Goal: Task Accomplishment & Management: Complete application form

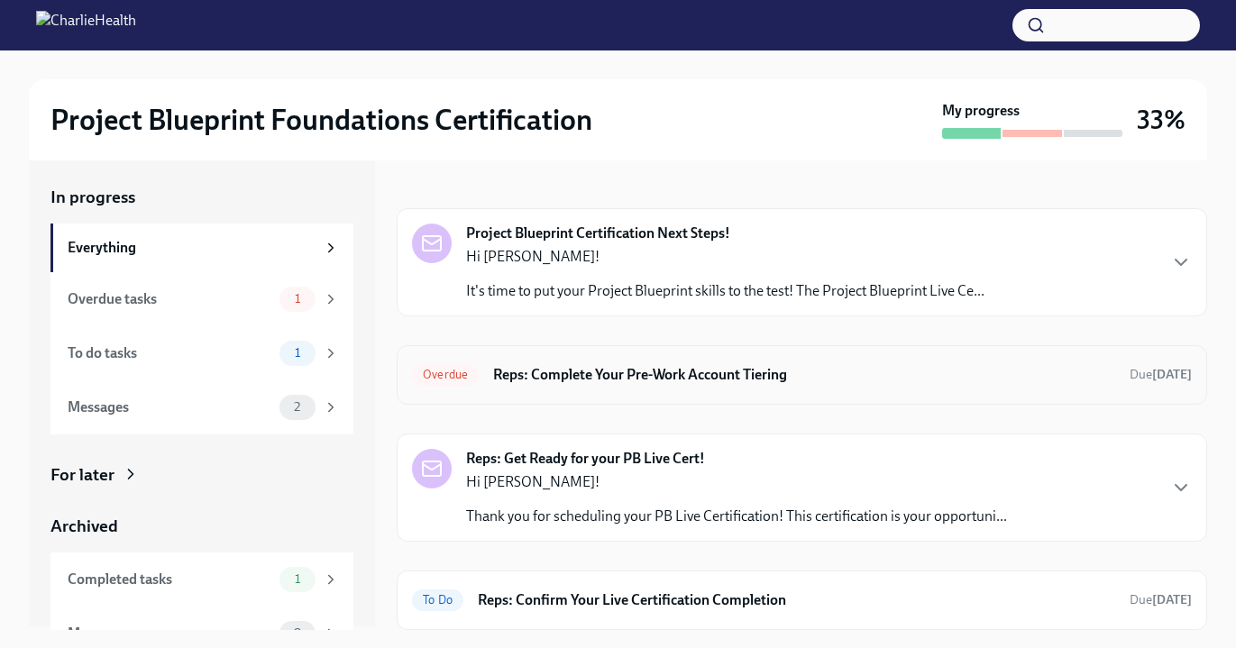
scroll to position [4, 0]
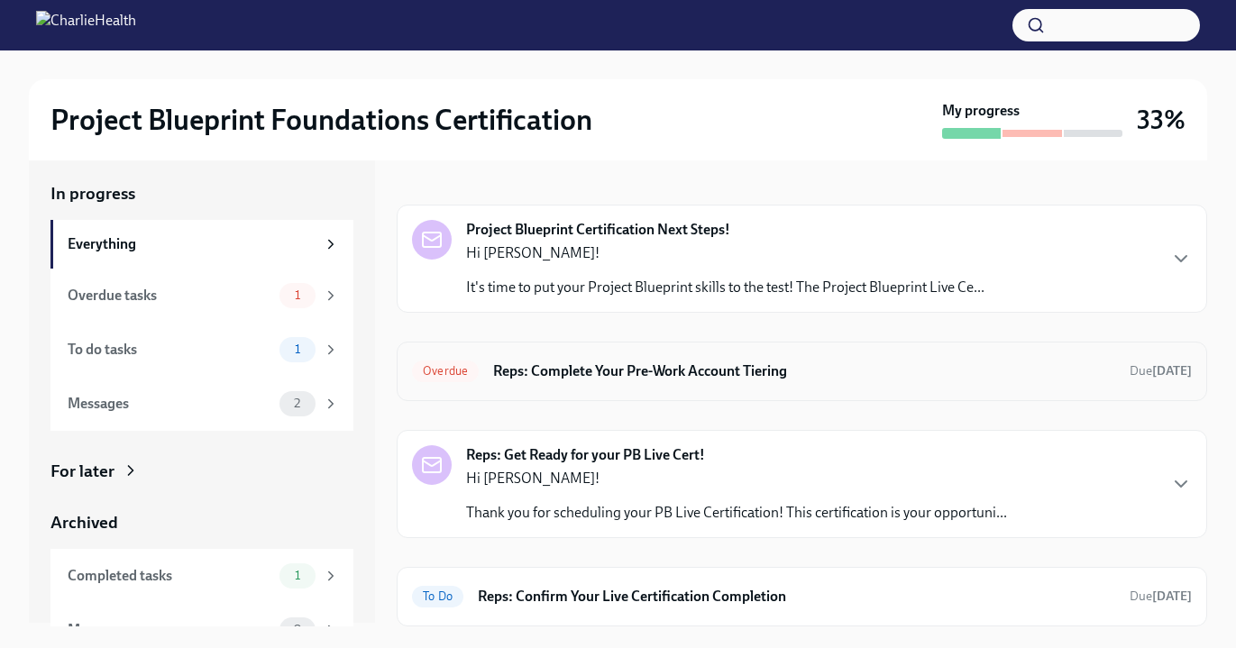
click at [708, 385] on div "Overdue Reps: Complete Your Pre-Work Account Tiering Due [DATE]" at bounding box center [802, 371] width 780 height 29
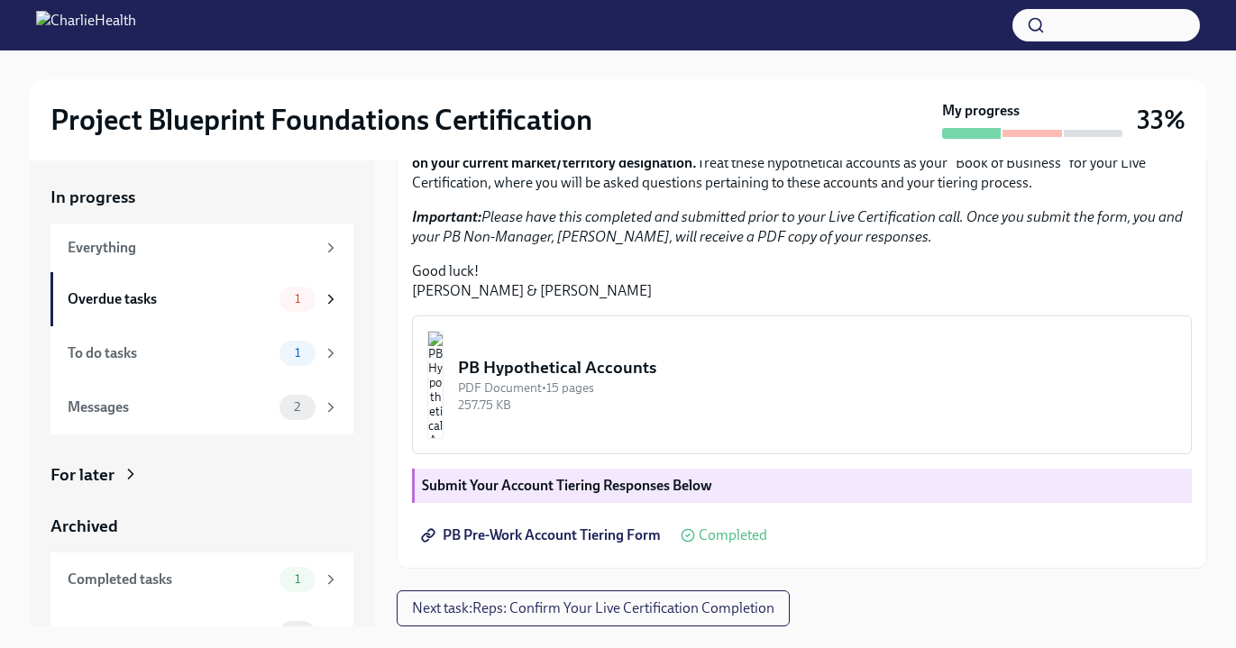
scroll to position [468, 0]
click at [699, 601] on span "Next task : Reps: Confirm Your Live Certification Completion" at bounding box center [593, 608] width 362 height 18
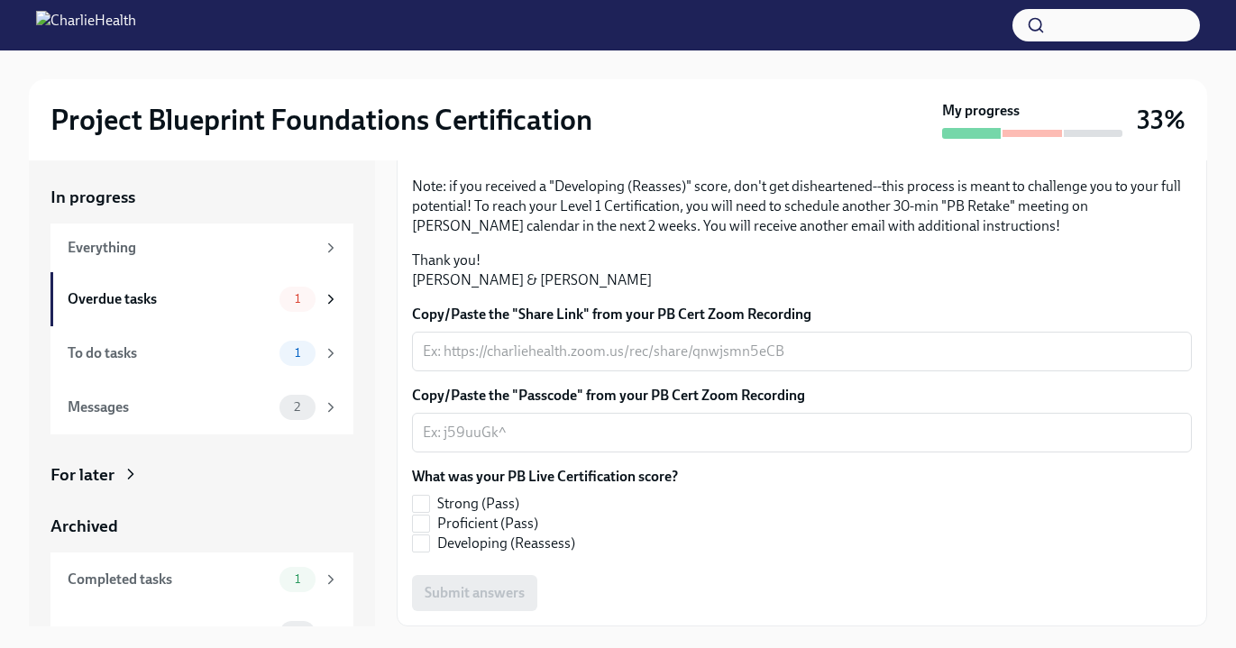
scroll to position [444, 0]
click at [581, 341] on textarea "Copy/Paste the "Share Link" from your PB Cert Zoom Recording" at bounding box center [802, 352] width 758 height 22
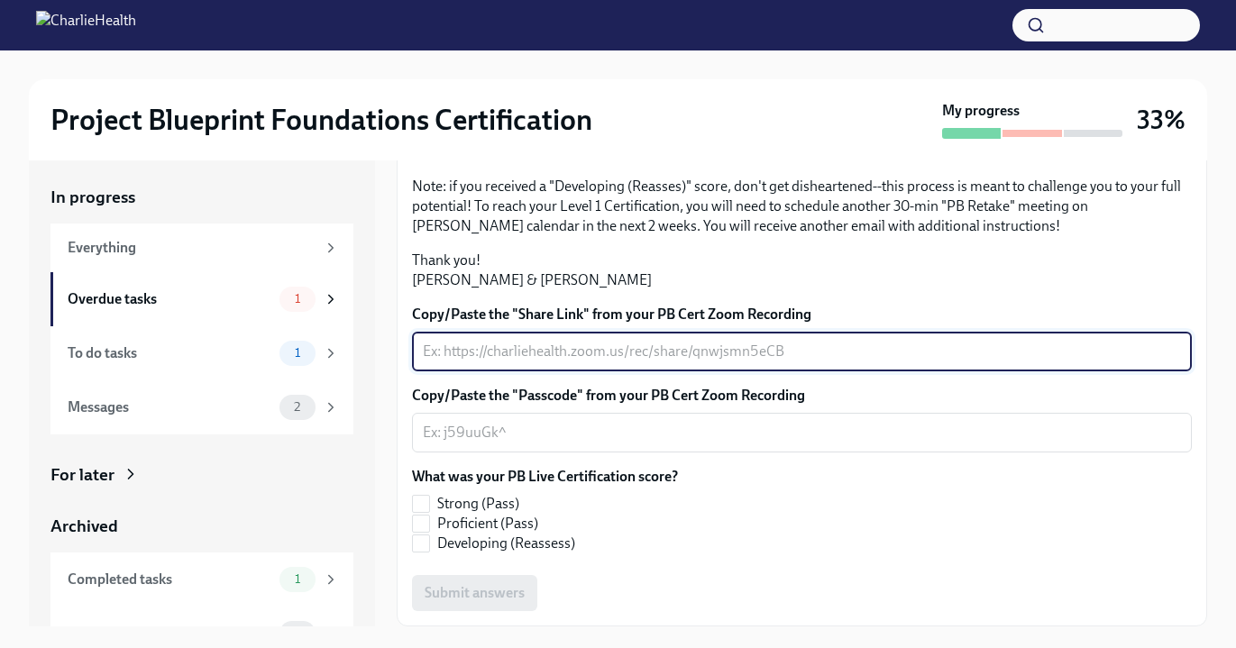
paste textarea "[URL][DOMAIN_NAME]"
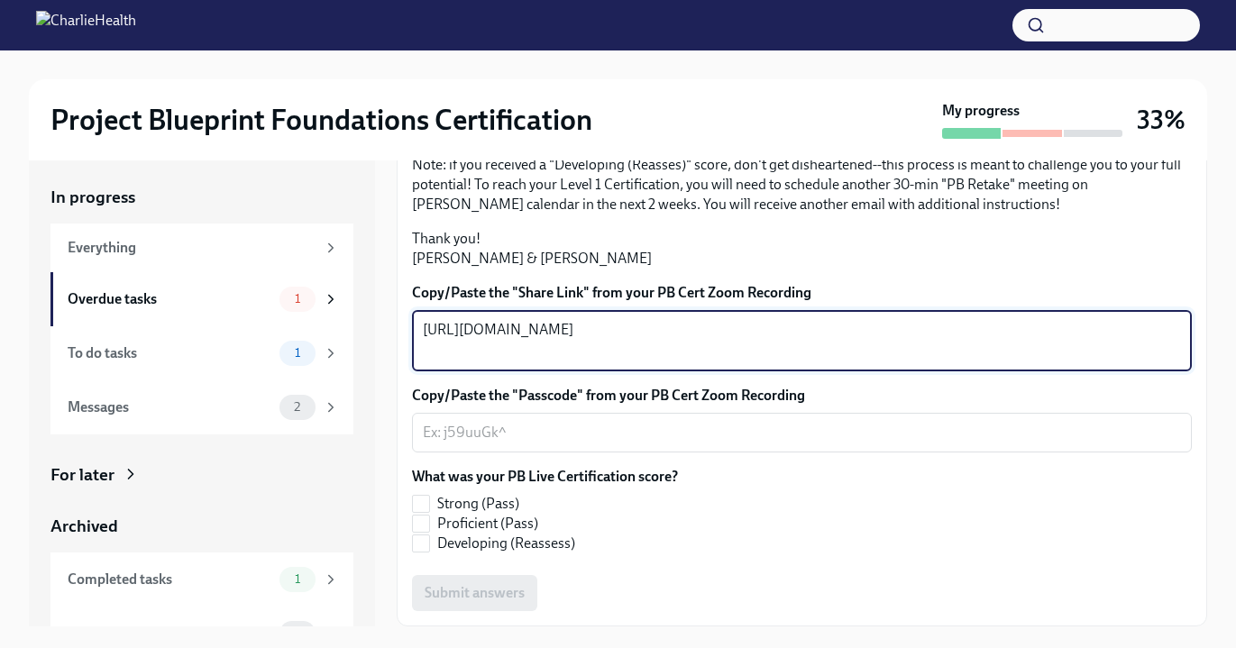
type textarea "[URL][DOMAIN_NAME]"
click at [453, 443] on textarea "Copy/Paste the "Passcode" from your PB Cert Zoom Recording" at bounding box center [802, 433] width 758 height 22
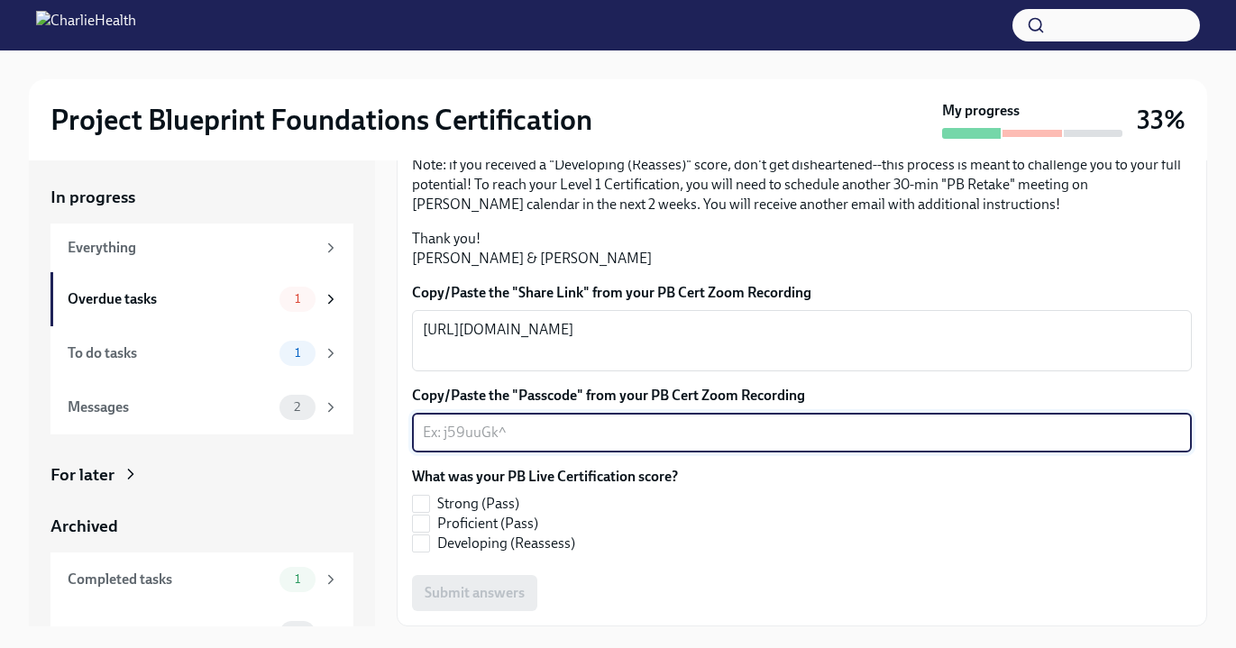
paste textarea "Qps1WT*D"
type textarea "Qps1WT*D"
click at [421, 544] on input "Developing (Reassess)" at bounding box center [421, 543] width 16 height 16
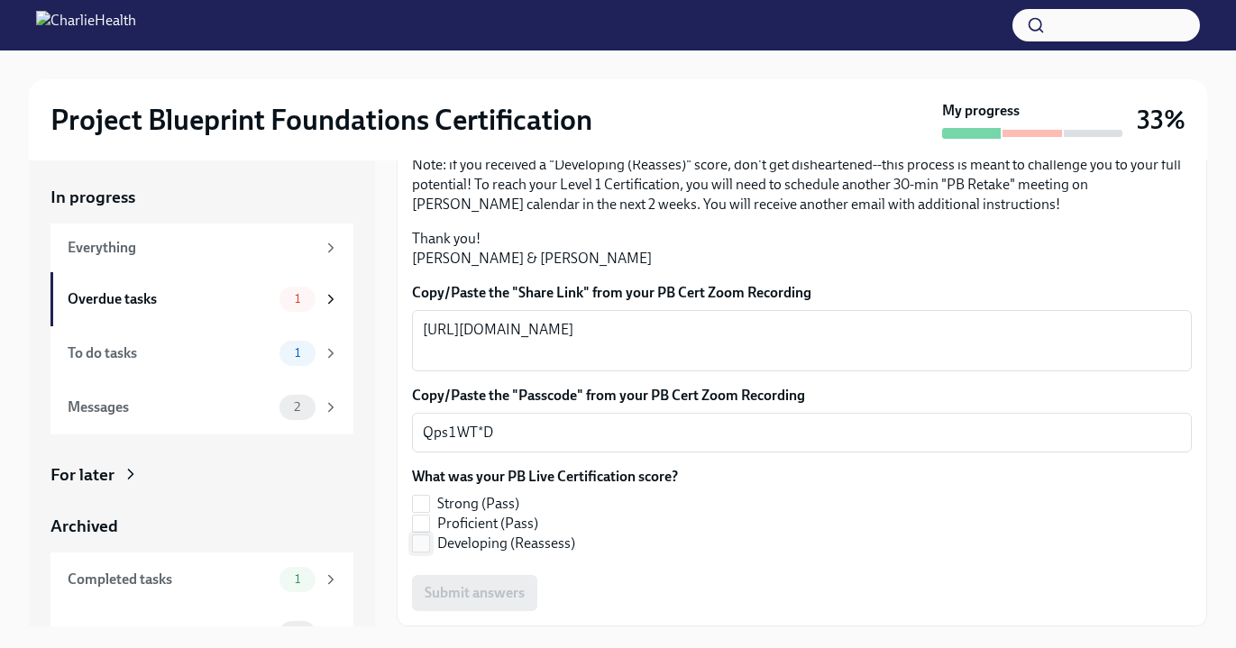
click at [425, 544] on input "Developing (Reassess)" at bounding box center [421, 543] width 16 height 16
checkbox input "true"
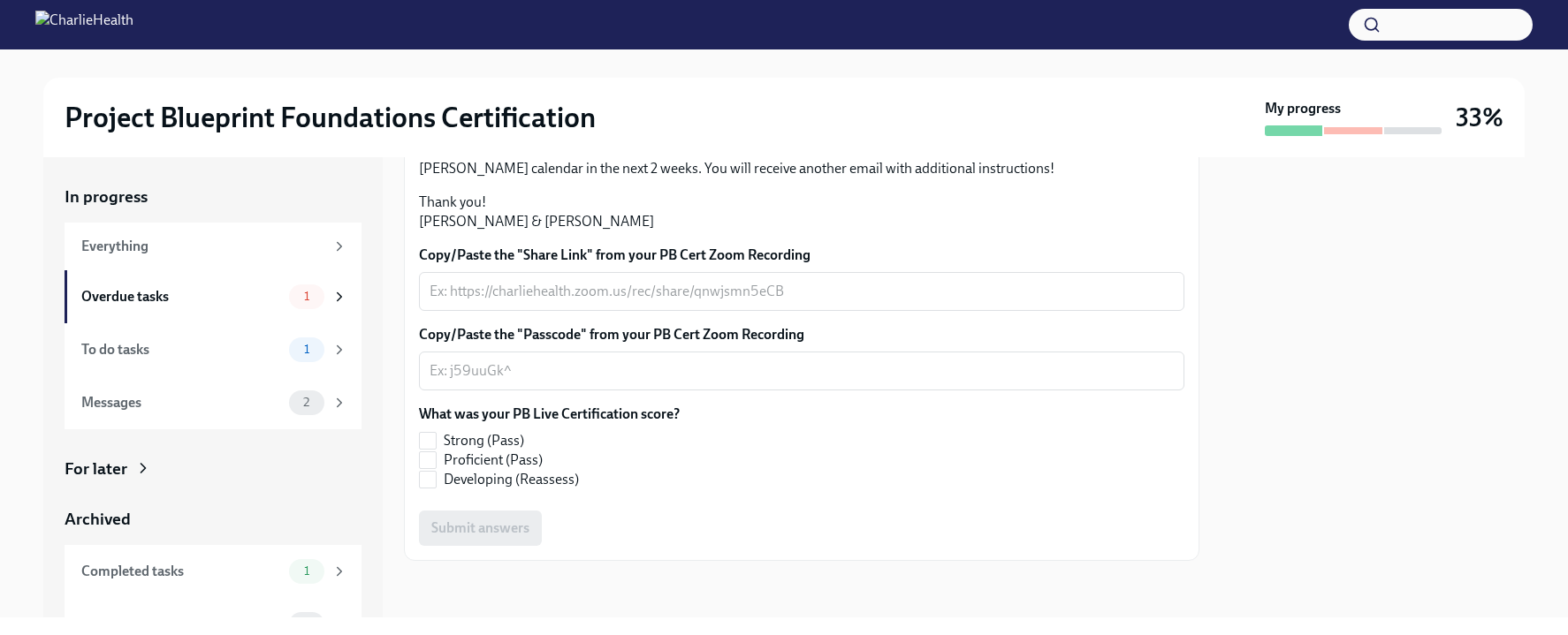
scroll to position [332, 0]
click at [609, 381] on textarea "Copy/Paste the "Passcode" from your PB Cert Zoom Recording" at bounding box center [801, 371] width 744 height 22
click at [431, 488] on input "Developing (Reassess)" at bounding box center [428, 479] width 16 height 16
checkbox input "true"
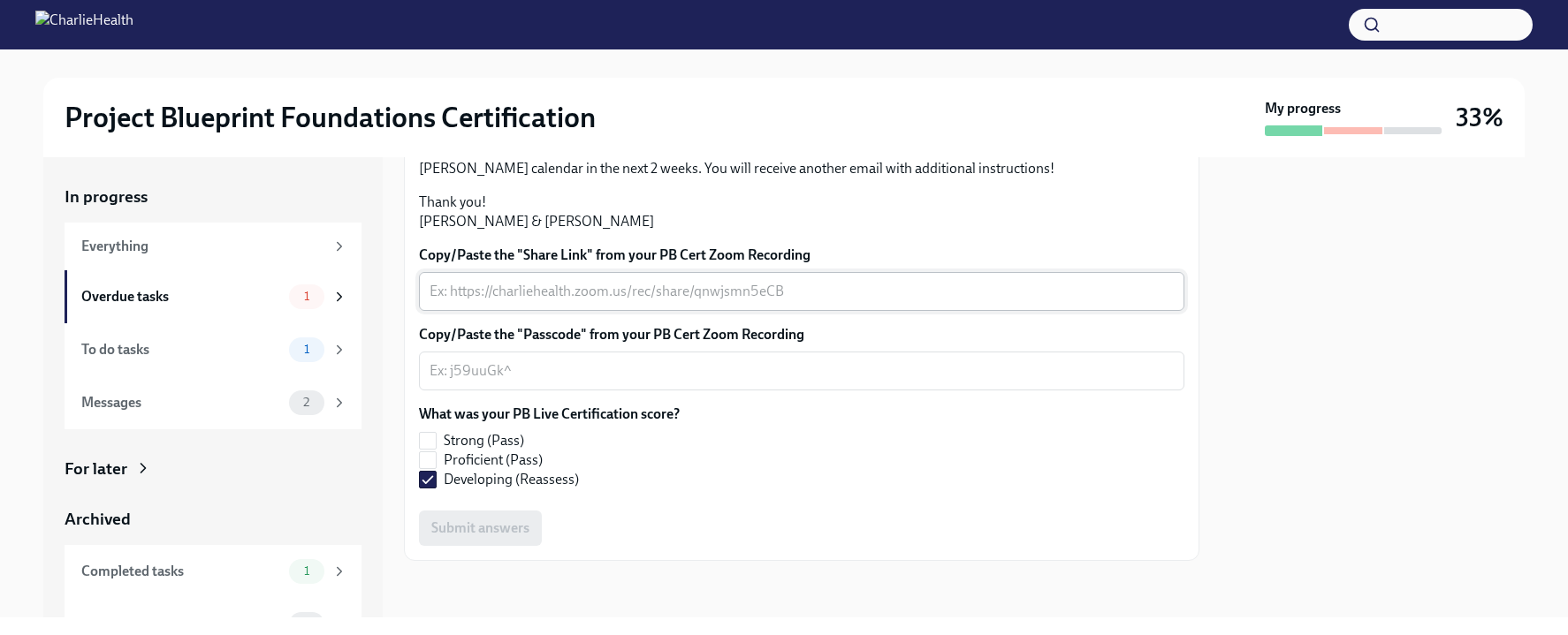
click at [487, 302] on textarea "Copy/Paste the "Share Link" from your PB Cert Zoom Recording" at bounding box center [801, 292] width 744 height 22
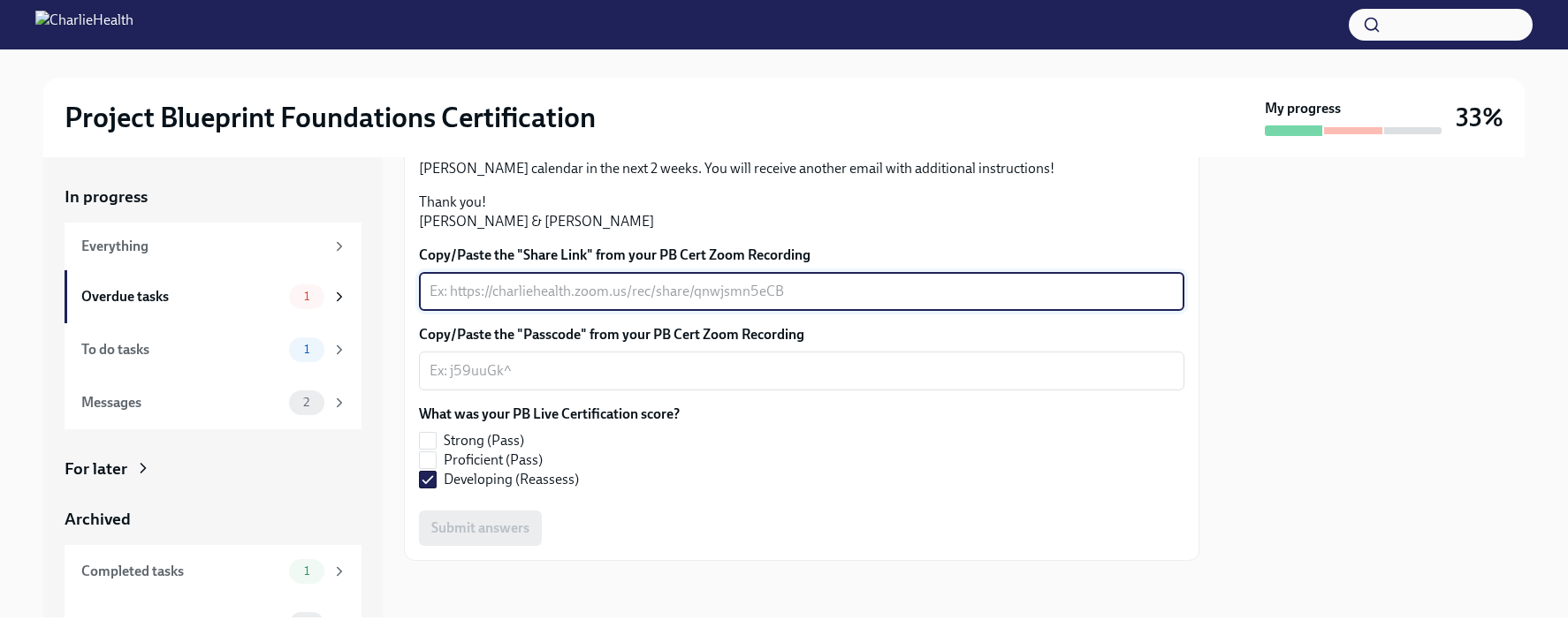
paste textarea "[URL][DOMAIN_NAME]"
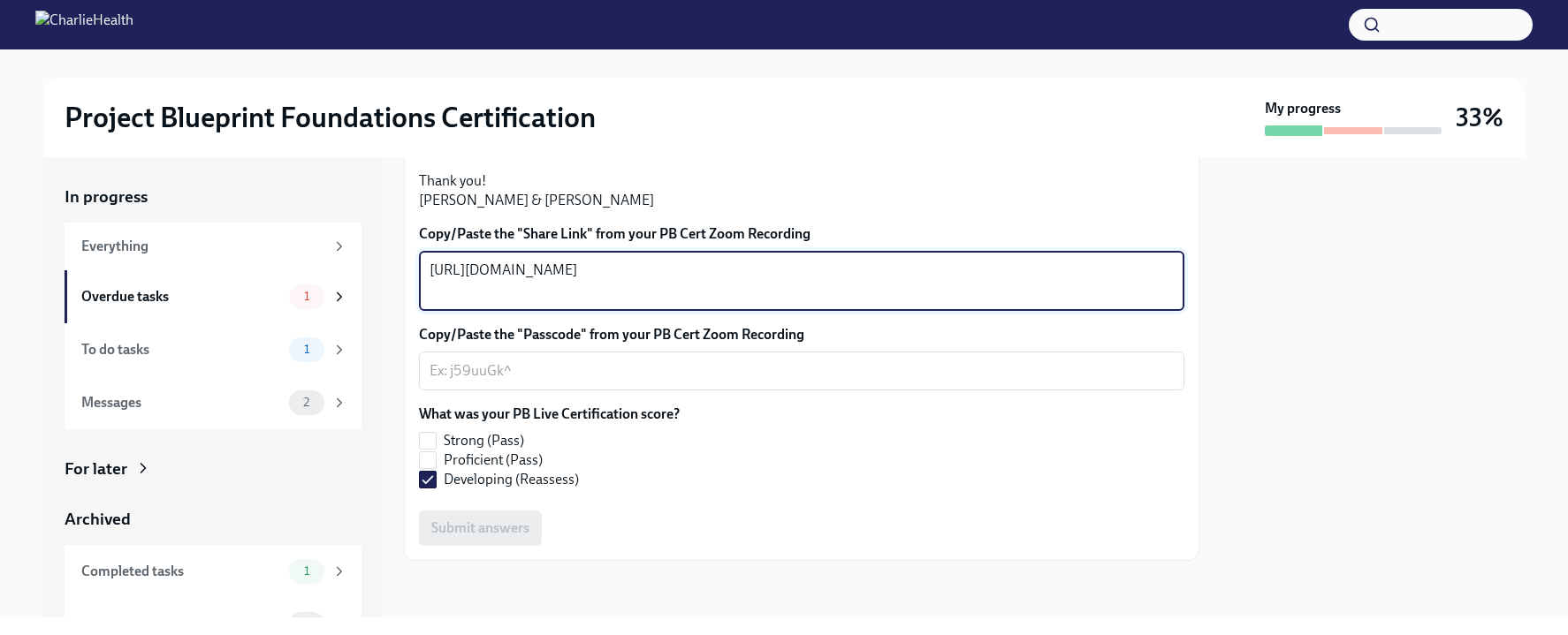
type textarea "[URL][DOMAIN_NAME]"
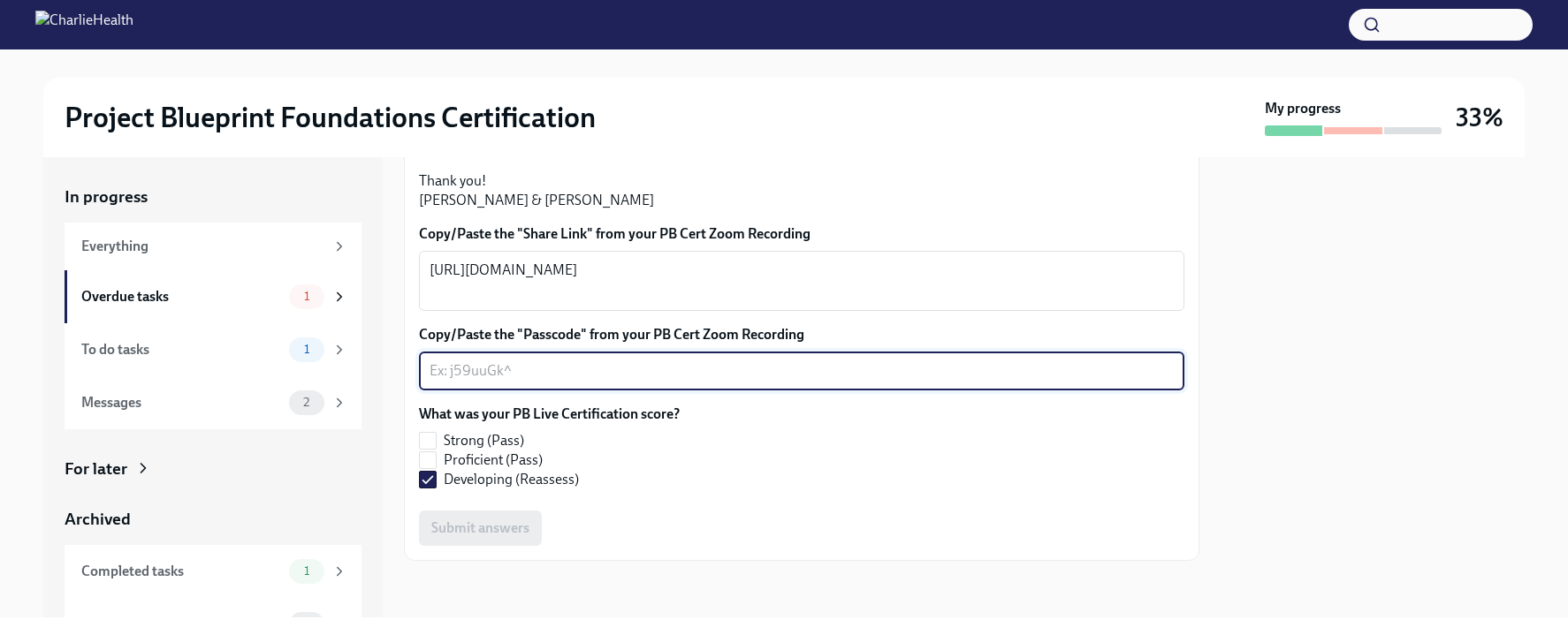
click at [471, 381] on textarea "Copy/Paste the "Passcode" from your PB Cert Zoom Recording" at bounding box center [801, 371] width 744 height 22
paste textarea "Qps1WT*D"
type textarea "Qps1WT*D"
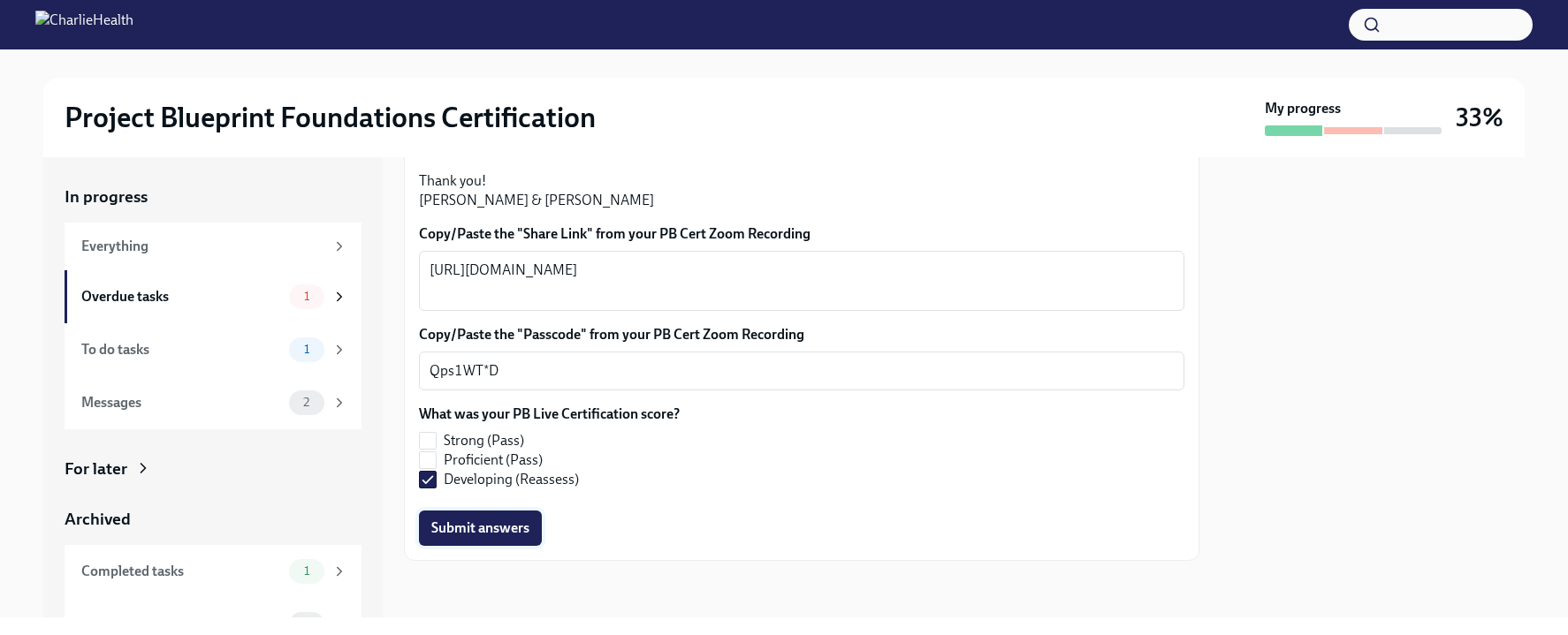
click at [484, 537] on span "Submit answers" at bounding box center [481, 528] width 98 height 18
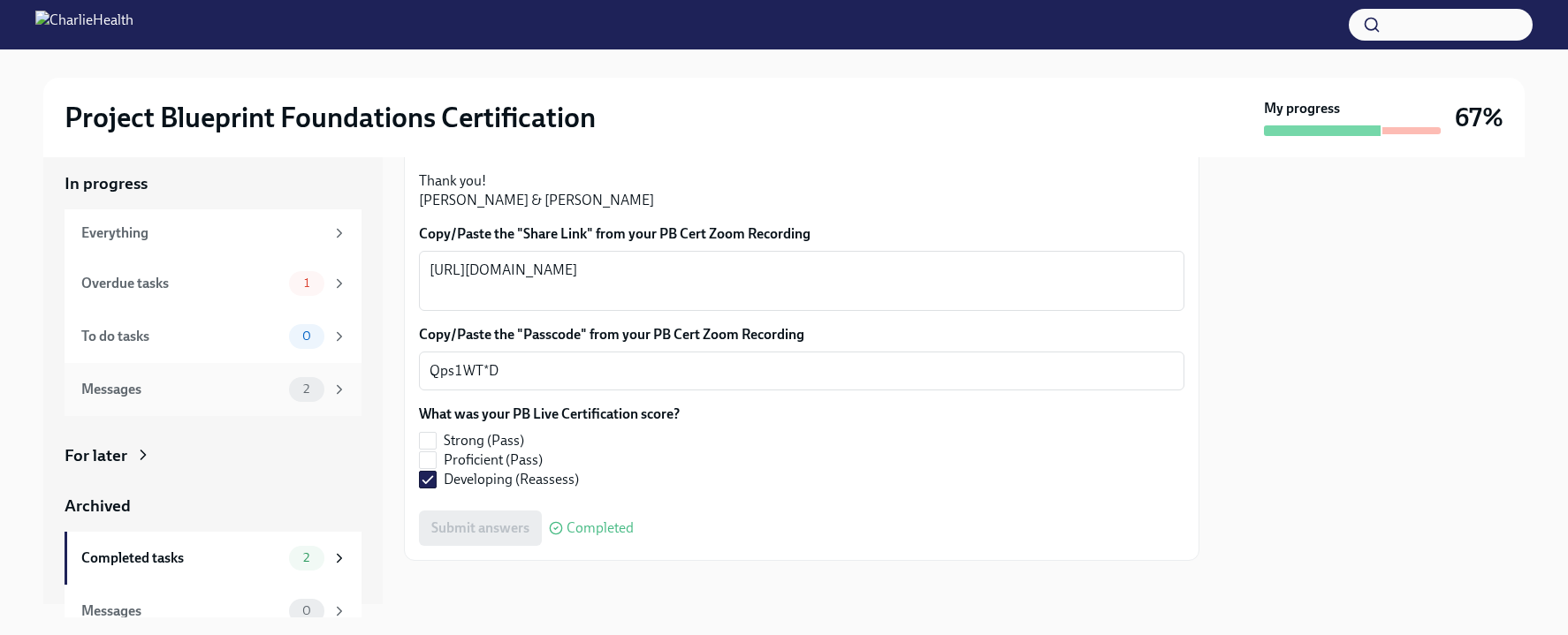
scroll to position [0, 0]
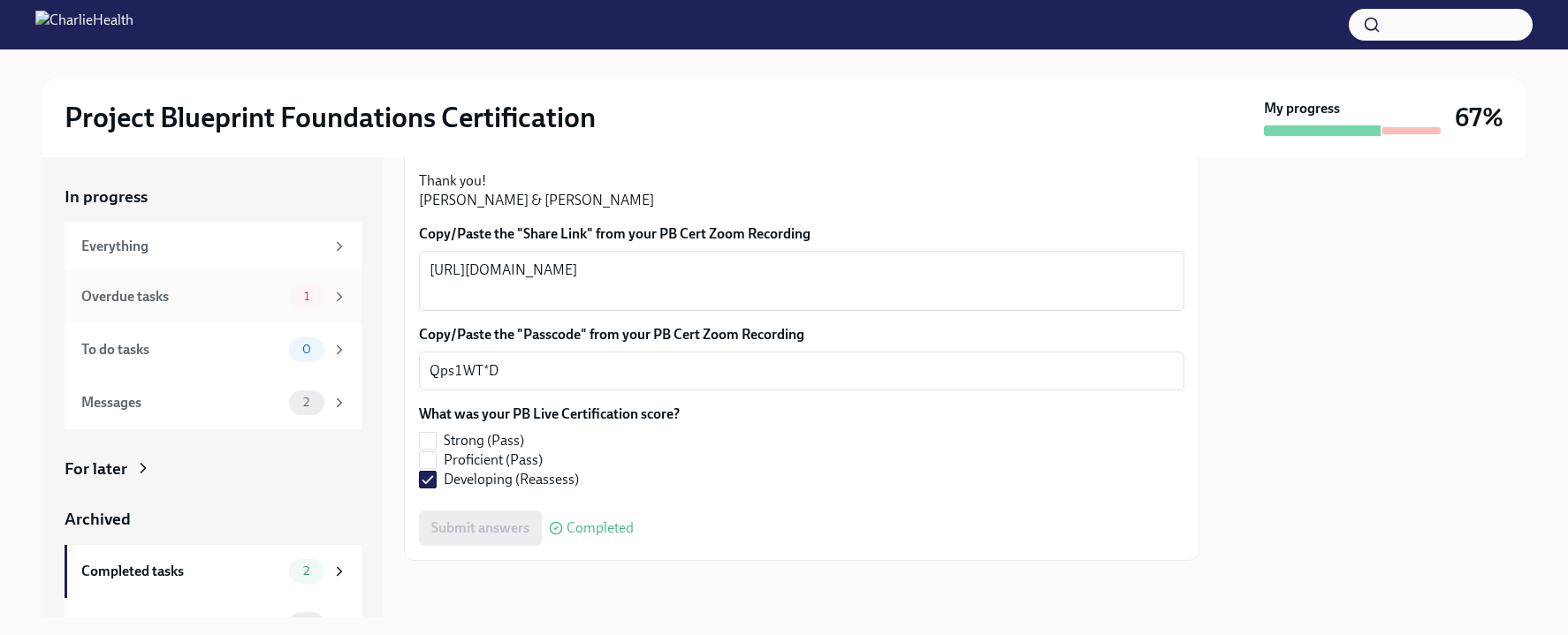
click at [228, 299] on div "Overdue tasks" at bounding box center [181, 297] width 201 height 20
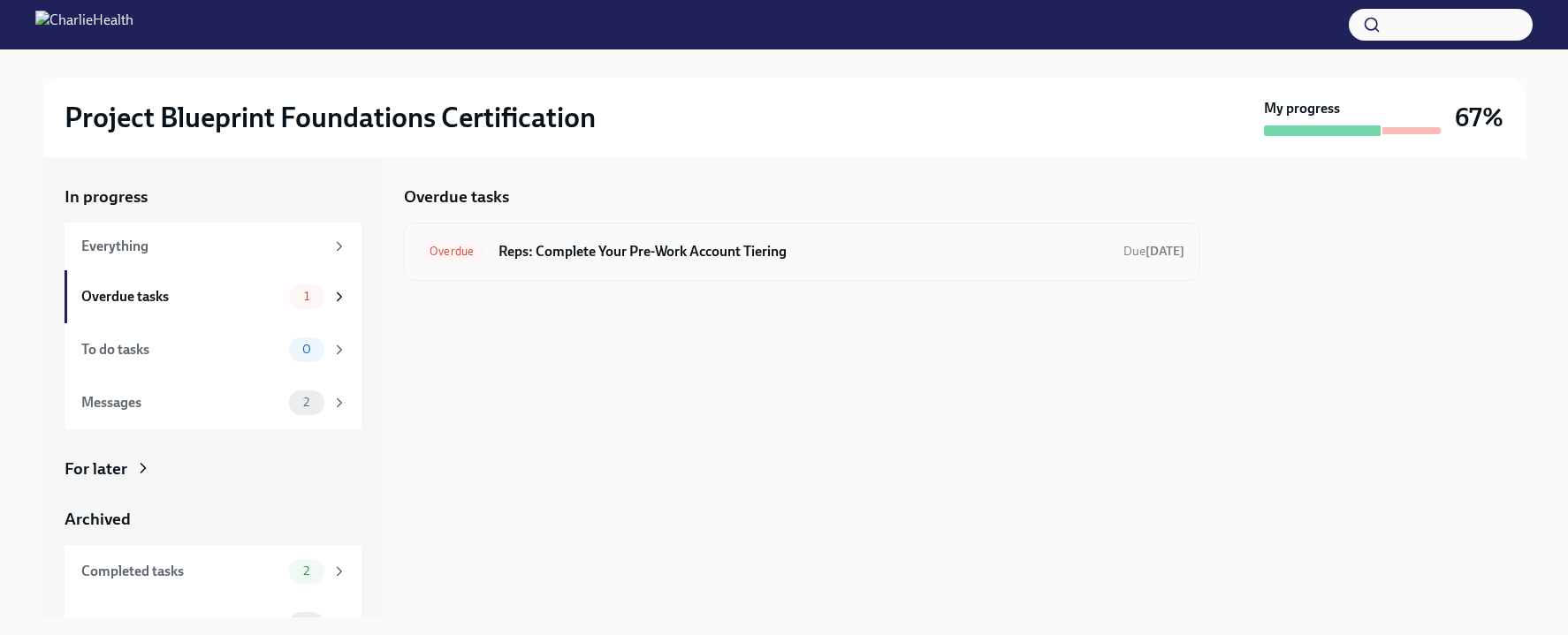
click at [637, 261] on h6 "Reps: Complete Your Pre-Work Account Tiering" at bounding box center [803, 252] width 611 height 20
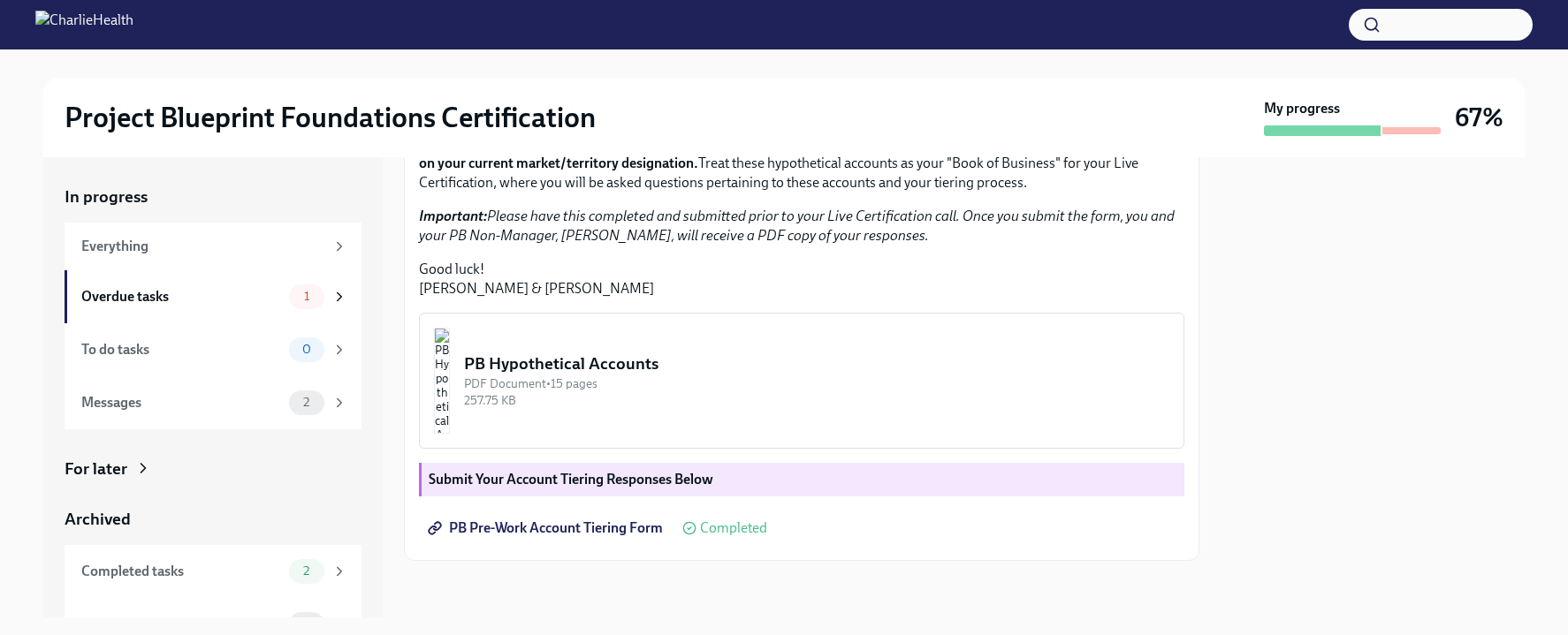
scroll to position [460, 0]
